Goal: Information Seeking & Learning: Learn about a topic

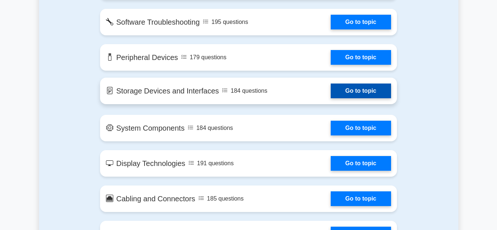
scroll to position [751, 0]
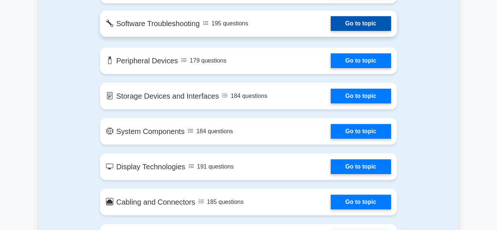
click at [348, 22] on link "Go to topic" at bounding box center [361, 23] width 60 height 15
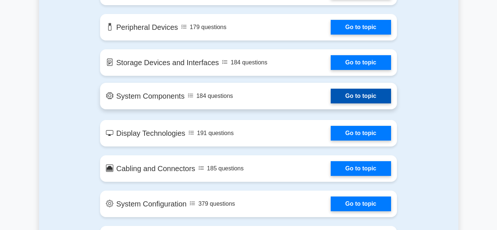
scroll to position [789, 0]
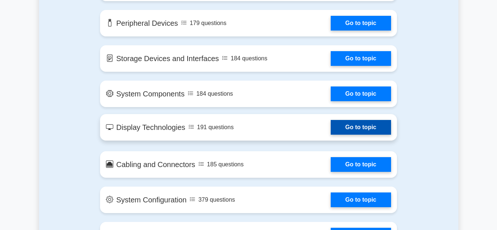
click at [344, 124] on link "Go to topic" at bounding box center [361, 127] width 60 height 15
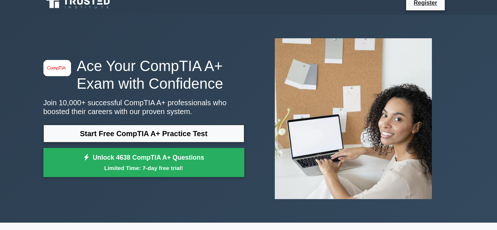
scroll to position [0, 0]
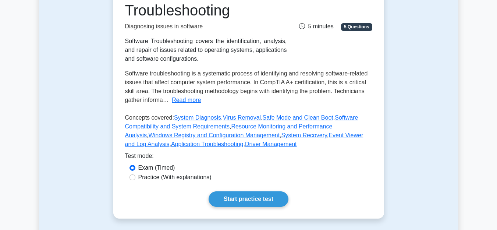
scroll to position [113, 0]
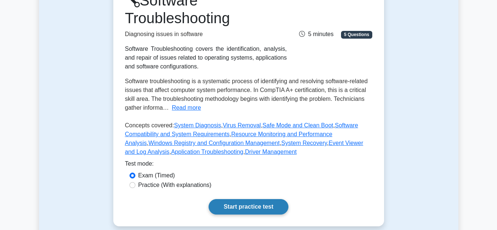
click at [256, 207] on link "Start practice test" at bounding box center [249, 206] width 80 height 15
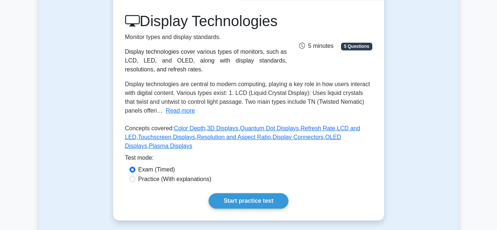
scroll to position [113, 0]
